Goal: Task Accomplishment & Management: Use online tool/utility

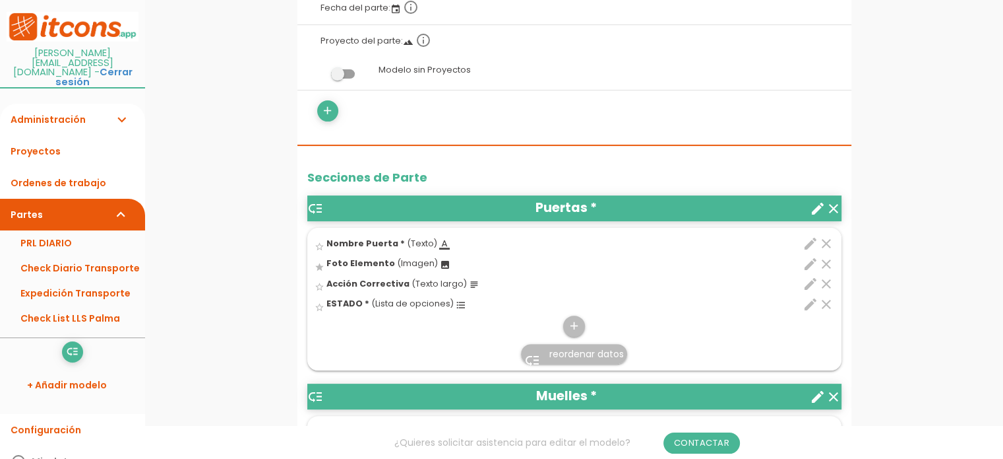
scroll to position [330, 0]
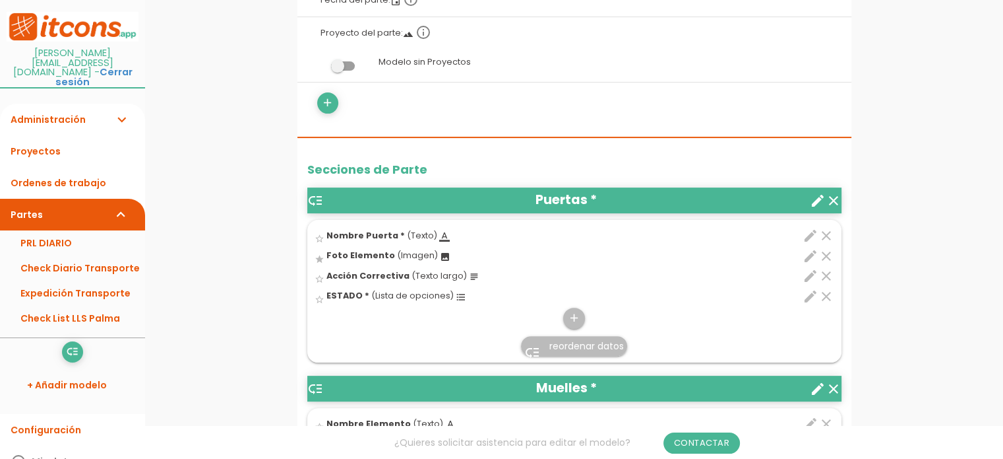
click at [813, 256] on icon "edit" at bounding box center [811, 256] width 16 height 16
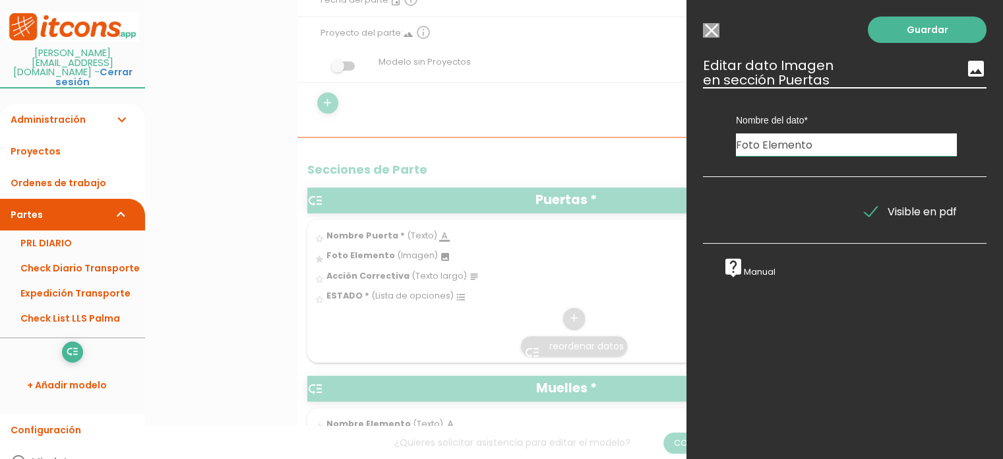
click at [622, 82] on div at bounding box center [501, 171] width 1003 height 573
click at [647, 303] on div at bounding box center [501, 171] width 1003 height 573
click at [713, 30] on input "Modelo sin Ordenes de trabajo" at bounding box center [711, 30] width 16 height 15
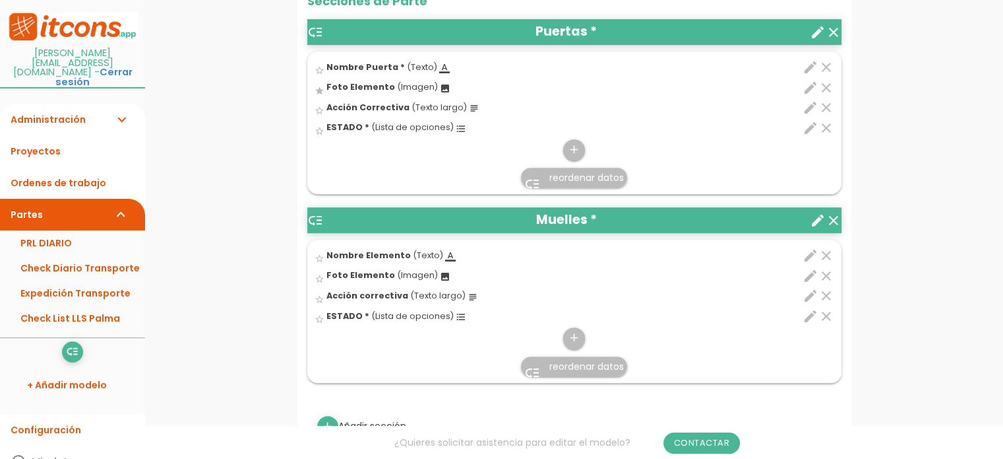
scroll to position [528, 0]
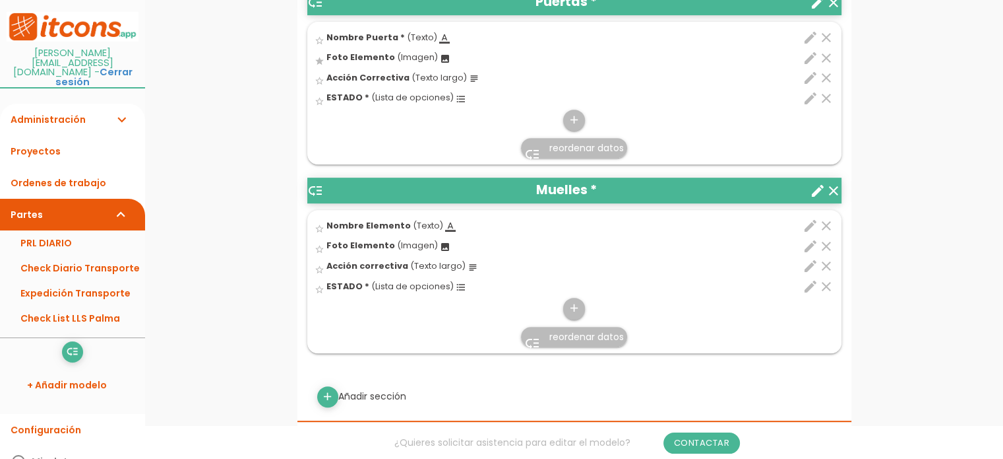
click at [808, 244] on icon "edit" at bounding box center [811, 246] width 16 height 16
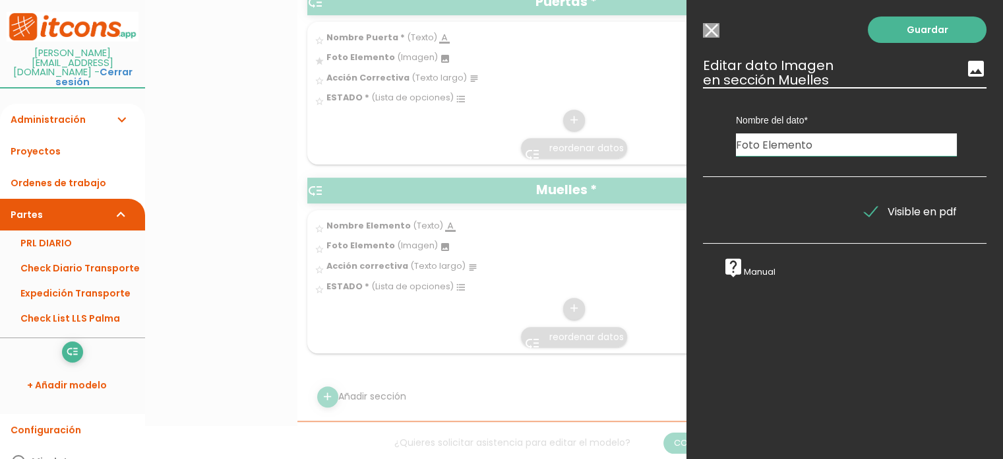
click at [652, 262] on div at bounding box center [501, 171] width 1003 height 573
click at [709, 26] on input "Modelo sin Ordenes de trabajo" at bounding box center [711, 30] width 16 height 15
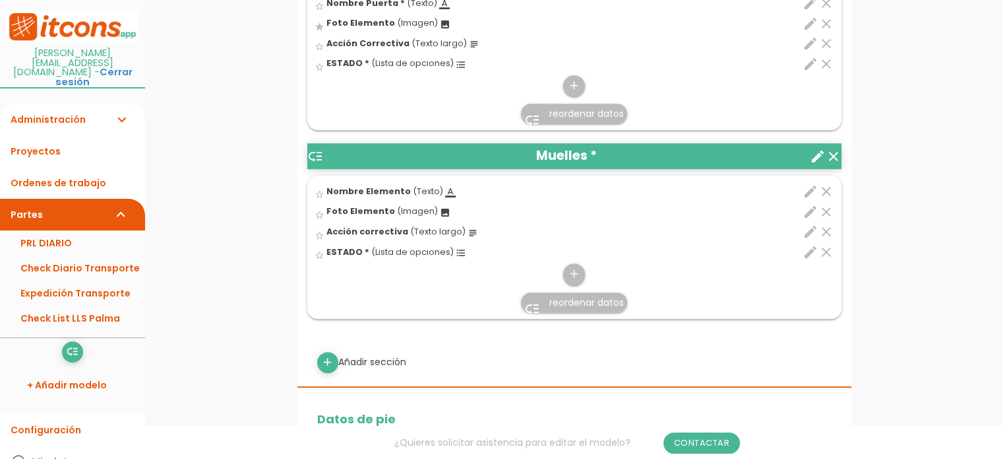
scroll to position [660, 0]
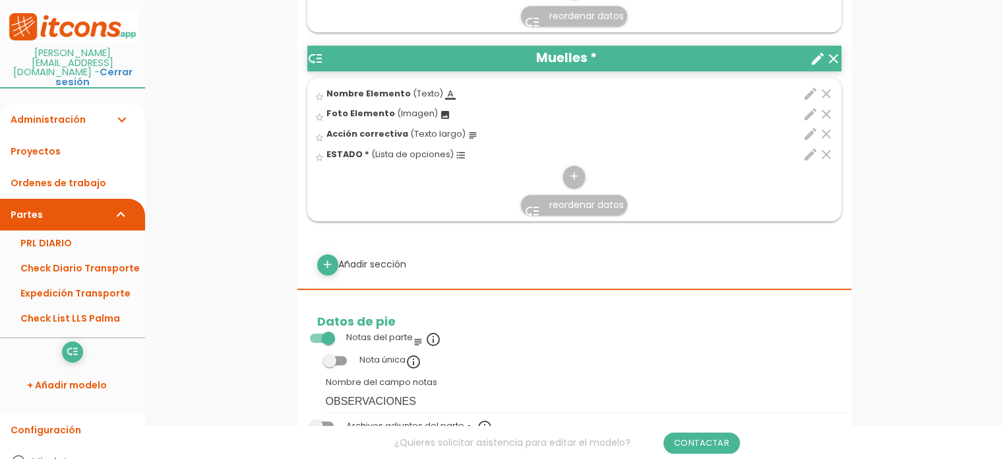
click at [816, 57] on icon "create" at bounding box center [818, 59] width 16 height 16
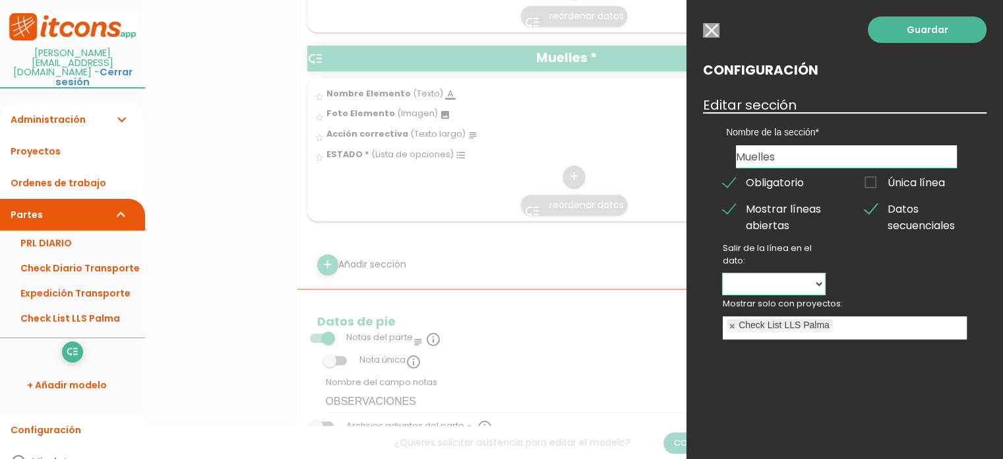
click at [821, 283] on select "Nombre Elemento Foto Elemento Acción correctiva ESTADO" at bounding box center [774, 283] width 102 height 21
click at [731, 181] on span "Obligatorio" at bounding box center [763, 182] width 81 height 16
click at [0, 0] on input "Obligatorio" at bounding box center [0, 0] width 0 height 0
click at [645, 113] on div at bounding box center [501, 171] width 1003 height 573
click at [763, 280] on select "Nombre Elemento Foto Elemento Acción correctiva ESTADO" at bounding box center [774, 283] width 102 height 21
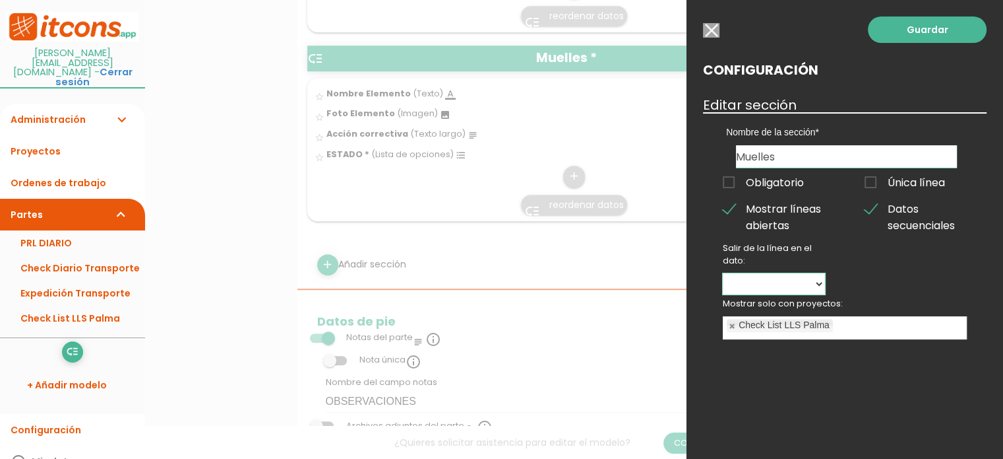
select select "15010"
click at [723, 273] on select "Nombre Elemento Foto Elemento Acción correctiva ESTADO" at bounding box center [774, 283] width 102 height 21
click at [911, 30] on link "Guardar" at bounding box center [927, 29] width 119 height 26
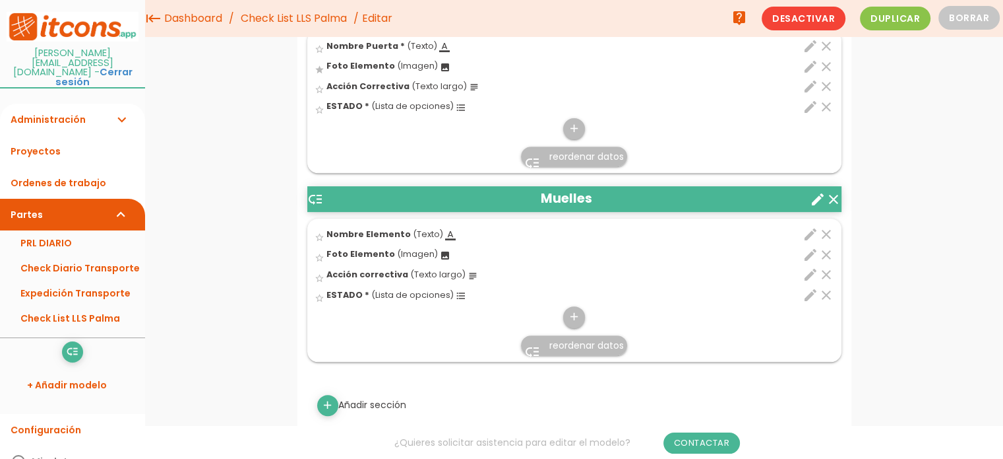
scroll to position [330, 0]
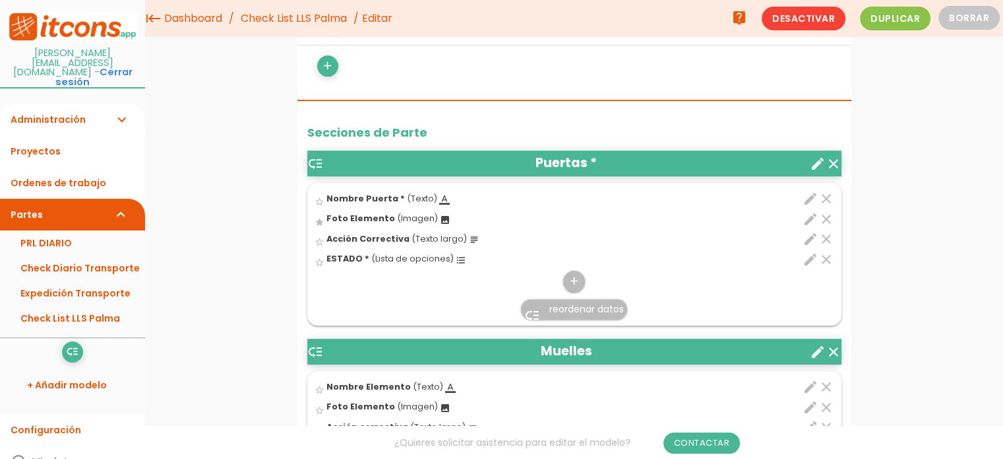
click at [813, 161] on icon "create" at bounding box center [818, 164] width 16 height 16
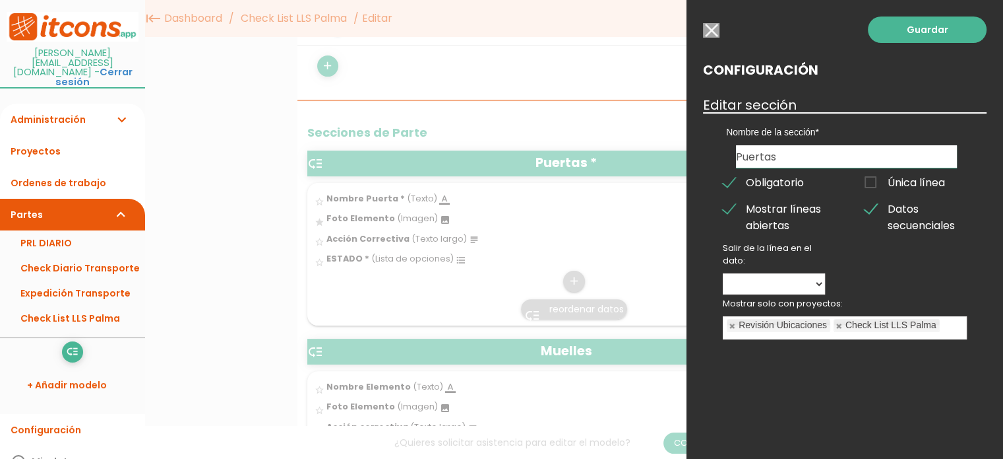
click at [726, 183] on span "Obligatorio" at bounding box center [763, 182] width 81 height 16
click at [0, 0] on input "Obligatorio" at bounding box center [0, 0] width 0 height 0
click at [951, 23] on link "Guardar" at bounding box center [927, 29] width 119 height 26
